Goal: Information Seeking & Learning: Learn about a topic

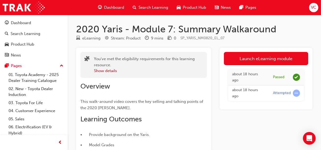
click at [154, 11] on div "Search Learning" at bounding box center [150, 7] width 44 height 11
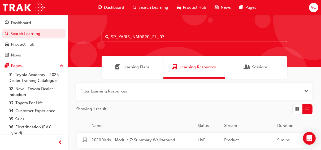
click at [156, 38] on input "SP_YARIS_NM0820_EL_07" at bounding box center [195, 37] width 186 height 10
type input "v"
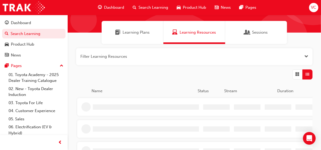
scroll to position [46, 0]
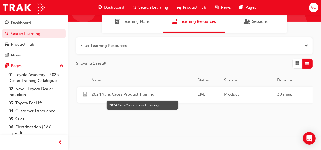
type input "YARC-PROD-EL"
click at [157, 93] on span "2024 Yaris Cross Product Training" at bounding box center [142, 94] width 102 height 6
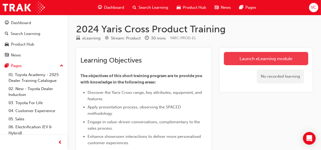
click at [244, 63] on link "Launch eLearning module" at bounding box center [266, 58] width 84 height 13
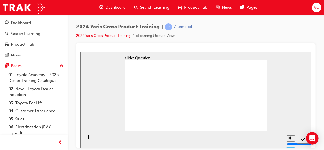
radio input "false"
radio input "true"
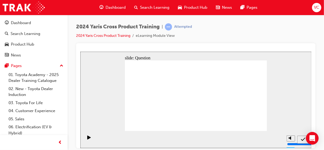
radio input "true"
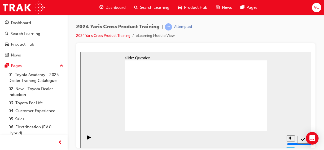
radio input "true"
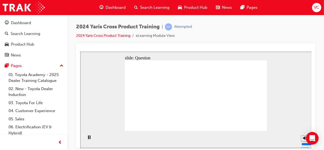
checkbox input "true"
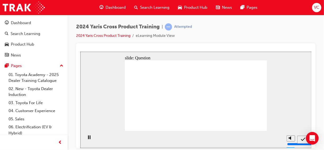
radio input "true"
drag, startPoint x: 151, startPoint y: 94, endPoint x: 155, endPoint y: 122, distance: 28.6
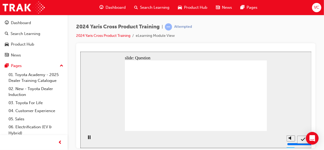
drag, startPoint x: 173, startPoint y: 104, endPoint x: 177, endPoint y: 118, distance: 14.7
drag, startPoint x: 201, startPoint y: 95, endPoint x: 209, endPoint y: 124, distance: 30.6
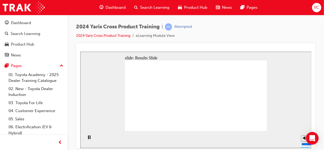
radio input "true"
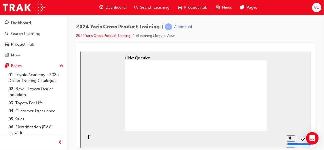
radio input "true"
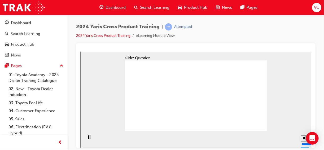
checkbox input "true"
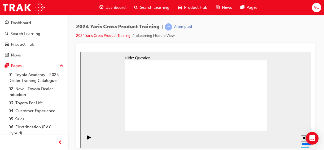
checkbox input "true"
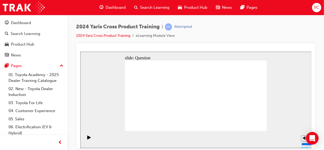
checkbox input "false"
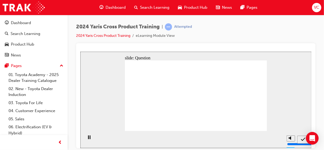
radio input "true"
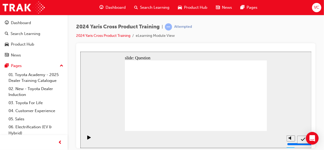
radio input "true"
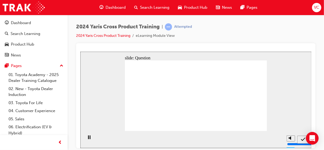
drag, startPoint x: 199, startPoint y: 99, endPoint x: 197, endPoint y: 123, distance: 23.7
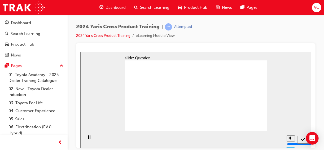
radio input "true"
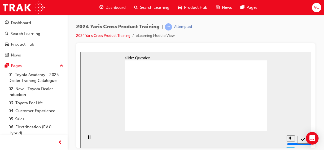
radio input "true"
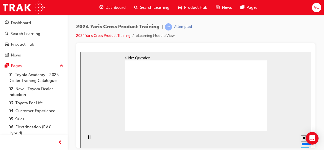
checkbox input "true"
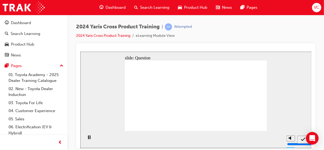
radio input "true"
drag, startPoint x: 152, startPoint y: 88, endPoint x: 206, endPoint y: 112, distance: 59.7
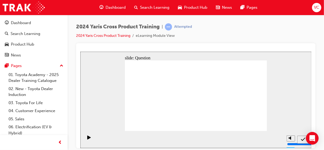
drag, startPoint x: 185, startPoint y: 89, endPoint x: 244, endPoint y: 111, distance: 63.4
drag, startPoint x: 212, startPoint y: 87, endPoint x: 153, endPoint y: 114, distance: 64.9
drag, startPoint x: 231, startPoint y: 84, endPoint x: 174, endPoint y: 107, distance: 61.8
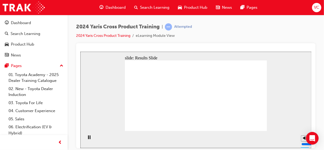
click at [157, 4] on div "Search Learning" at bounding box center [152, 7] width 44 height 11
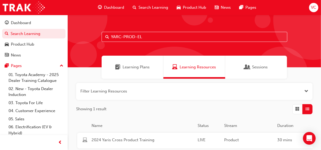
click at [140, 36] on input "YARC-PROD-EL" at bounding box center [195, 37] width 186 height 10
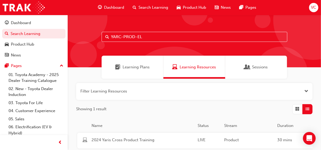
paste input "SP_KLUGER_NM0621_EL04"
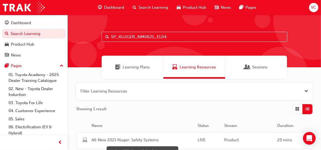
type input "SP_KLUGER_NM0621_EL04"
click at [127, 138] on span "All-New 2021 Kluger: Safety Systems" at bounding box center [142, 140] width 102 height 6
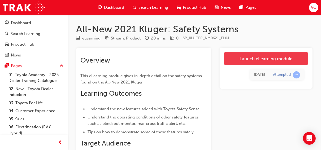
click at [242, 58] on link "Launch eLearning module" at bounding box center [266, 58] width 84 height 13
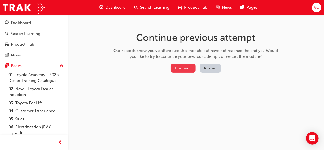
click at [178, 71] on button "Continue" at bounding box center [183, 68] width 25 height 9
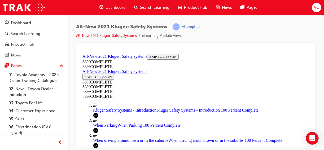
scroll to position [18, 0]
